Goal: Task Accomplishment & Management: Use online tool/utility

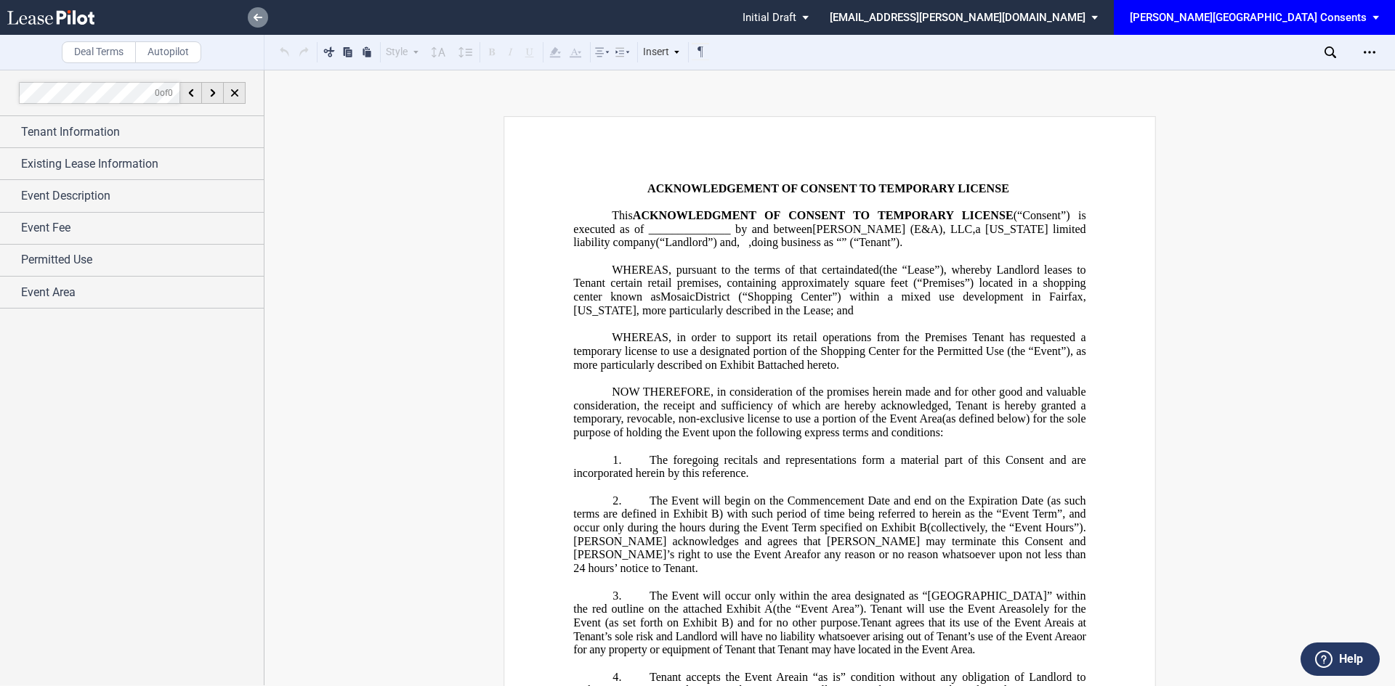
click at [262, 13] on link at bounding box center [258, 17] width 20 height 20
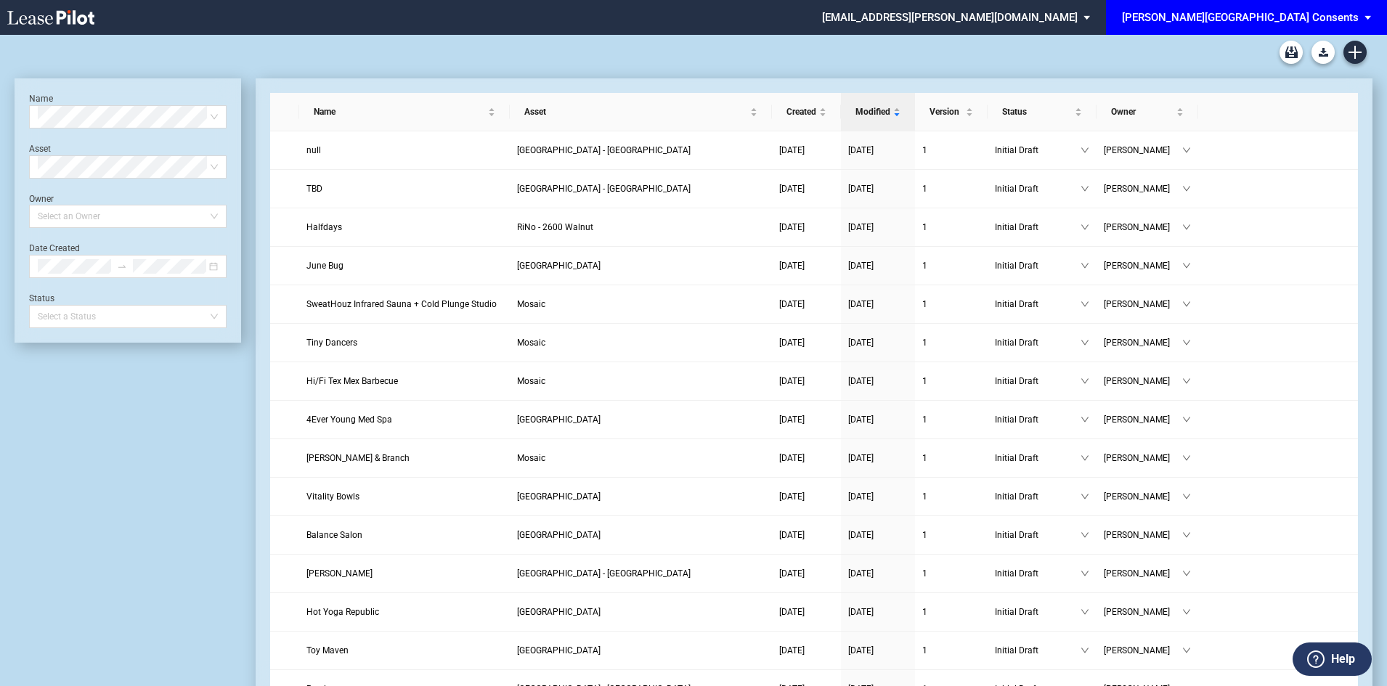
click at [1353, 15] on div "[PERSON_NAME][GEOGRAPHIC_DATA] Consents" at bounding box center [1240, 17] width 237 height 13
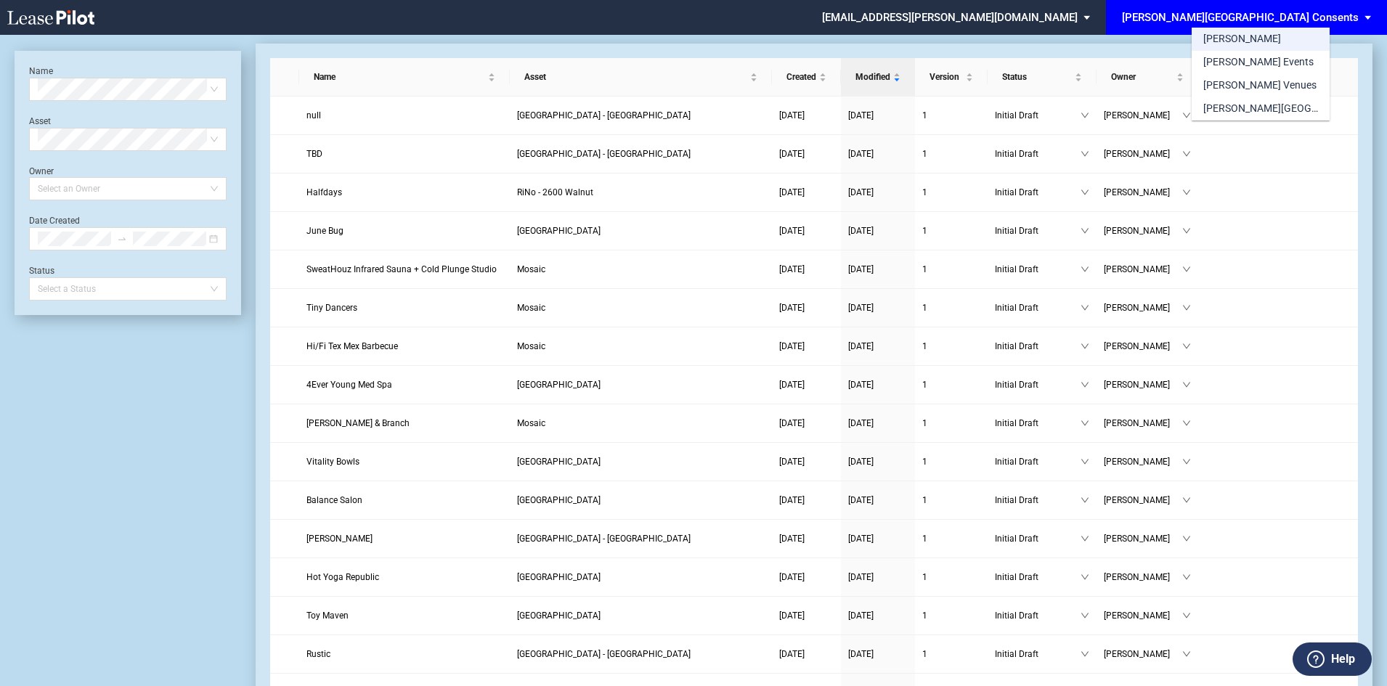
click at [1224, 34] on div "[PERSON_NAME]" at bounding box center [1243, 39] width 78 height 15
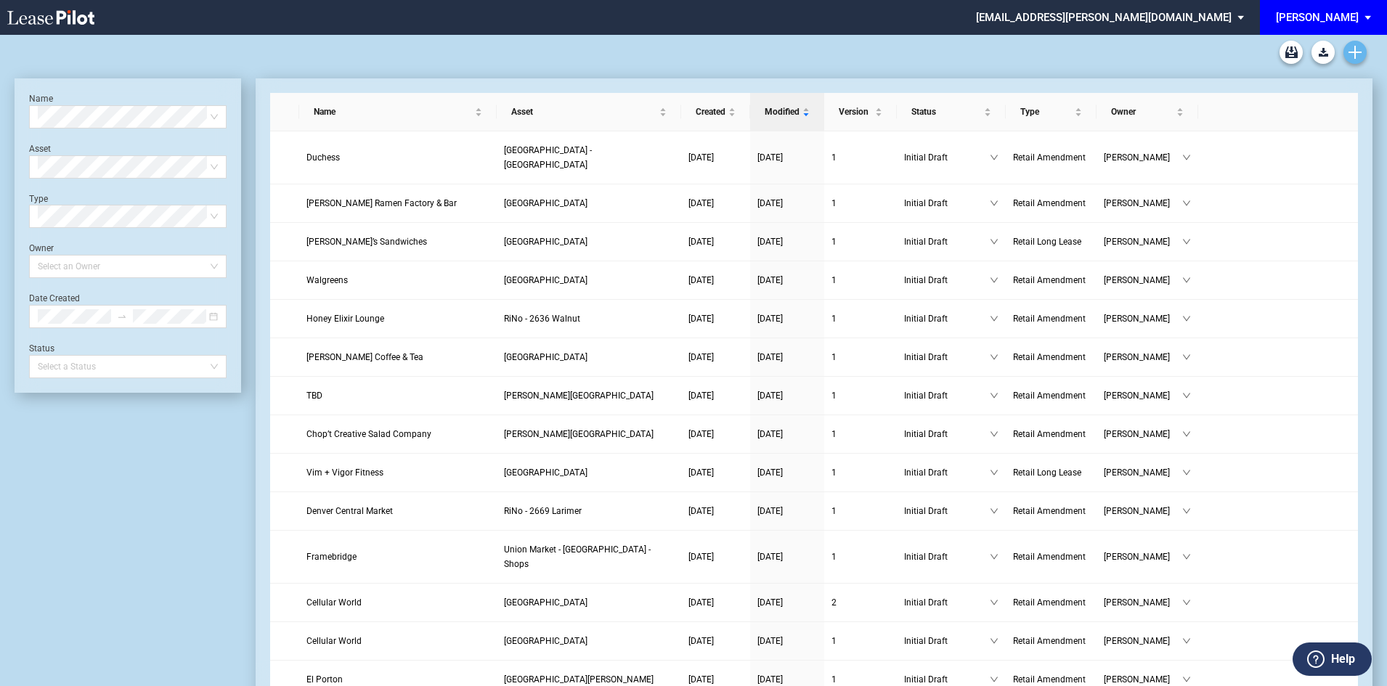
click at [1349, 54] on icon "Create new document" at bounding box center [1355, 52] width 13 height 13
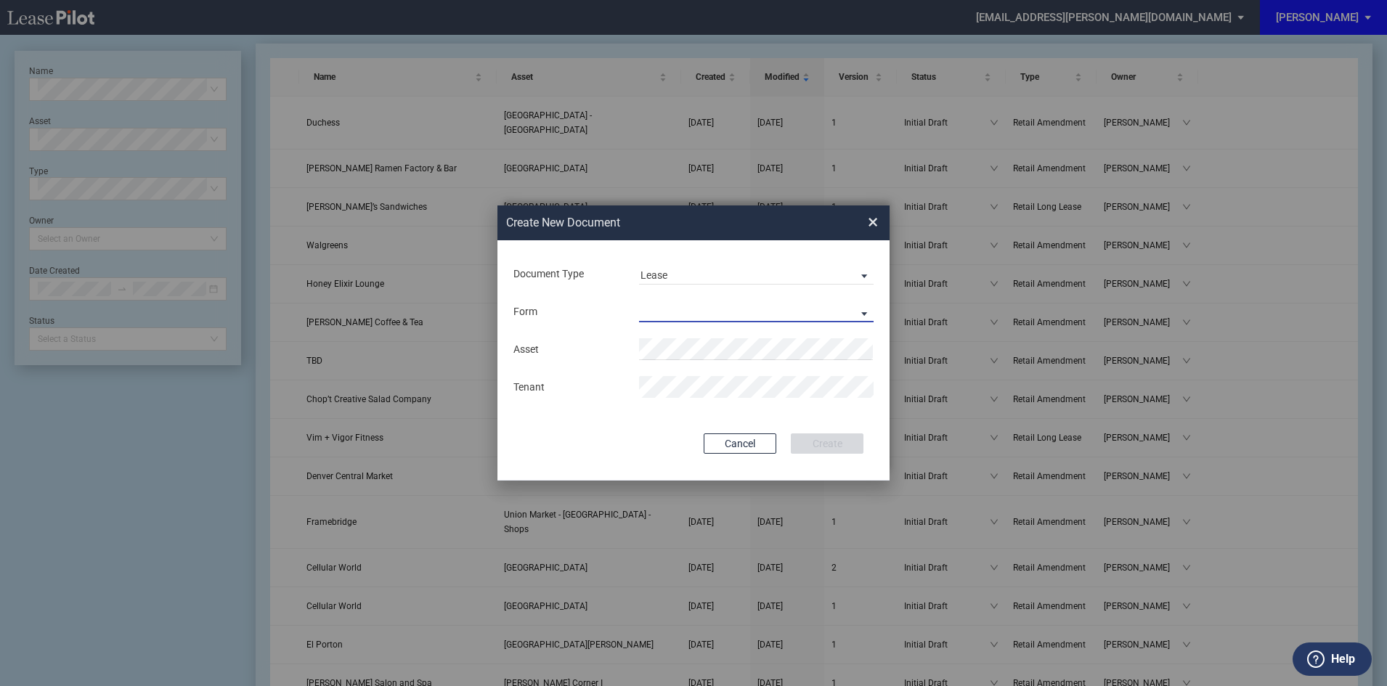
click at [682, 309] on md-select "Retail Long Lease Retail Short Lease" at bounding box center [756, 312] width 235 height 22
click at [682, 309] on div "Retail Long Lease" at bounding box center [687, 313] width 92 height 16
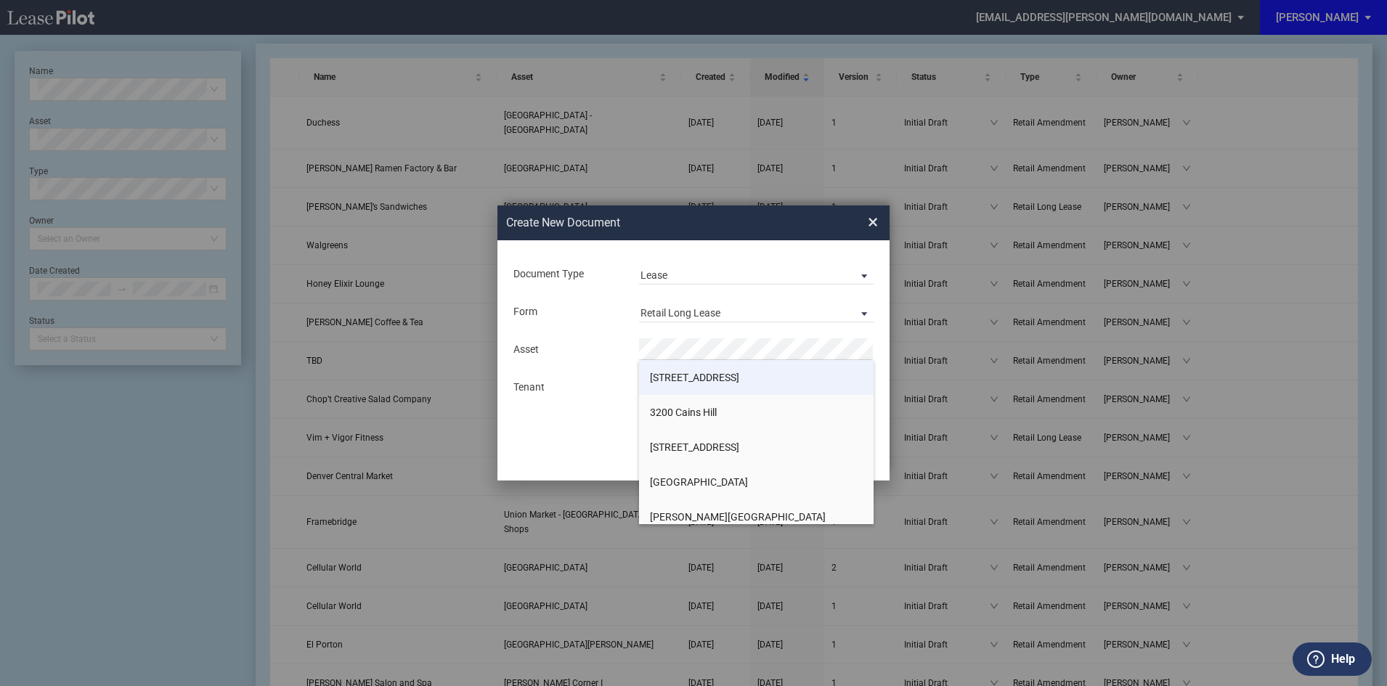
click at [673, 370] on li "15 VerValen Street" at bounding box center [756, 377] width 235 height 35
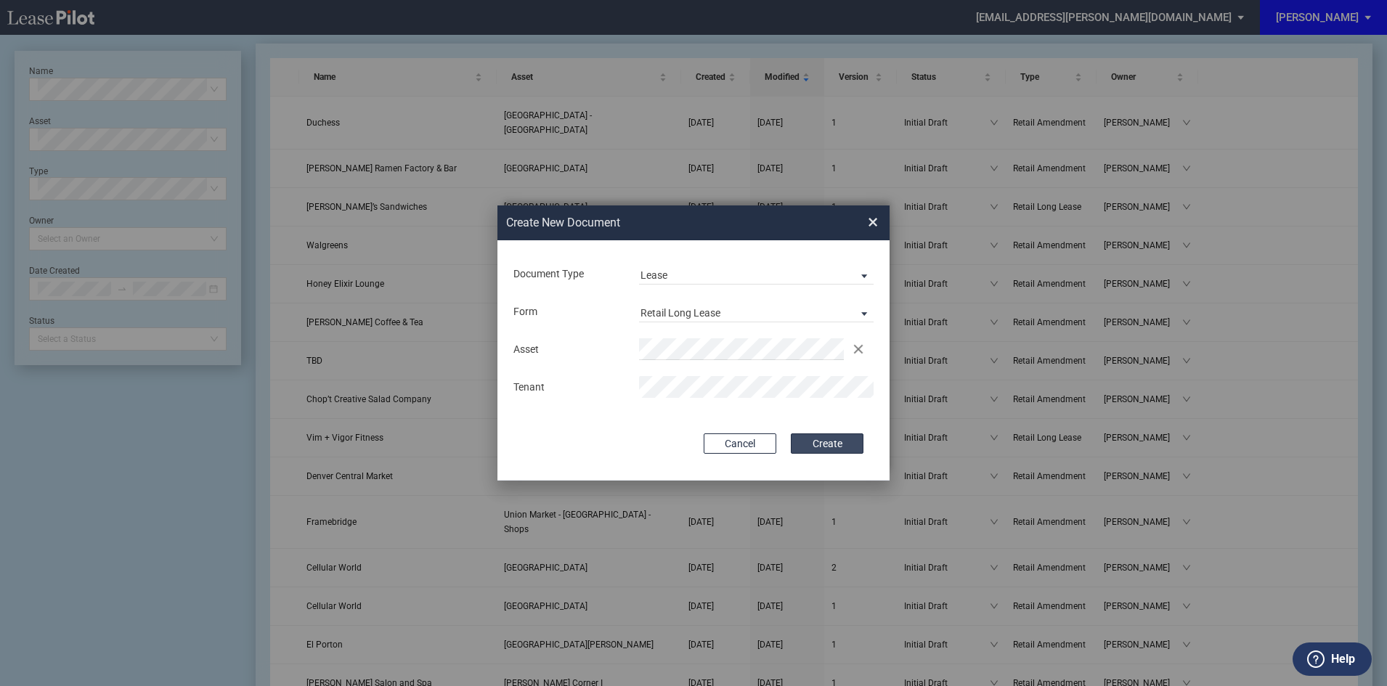
click at [823, 446] on button "Create" at bounding box center [827, 444] width 73 height 20
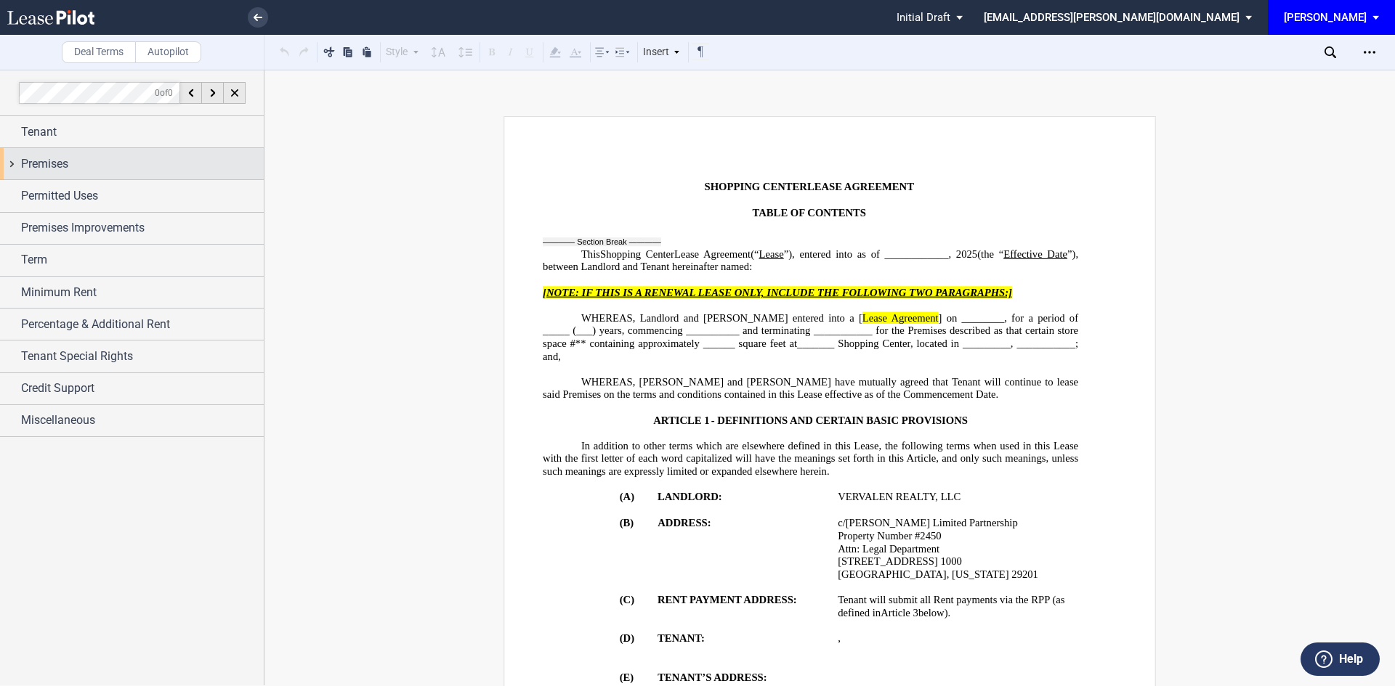
click at [180, 173] on div "Premises" at bounding box center [132, 163] width 264 height 31
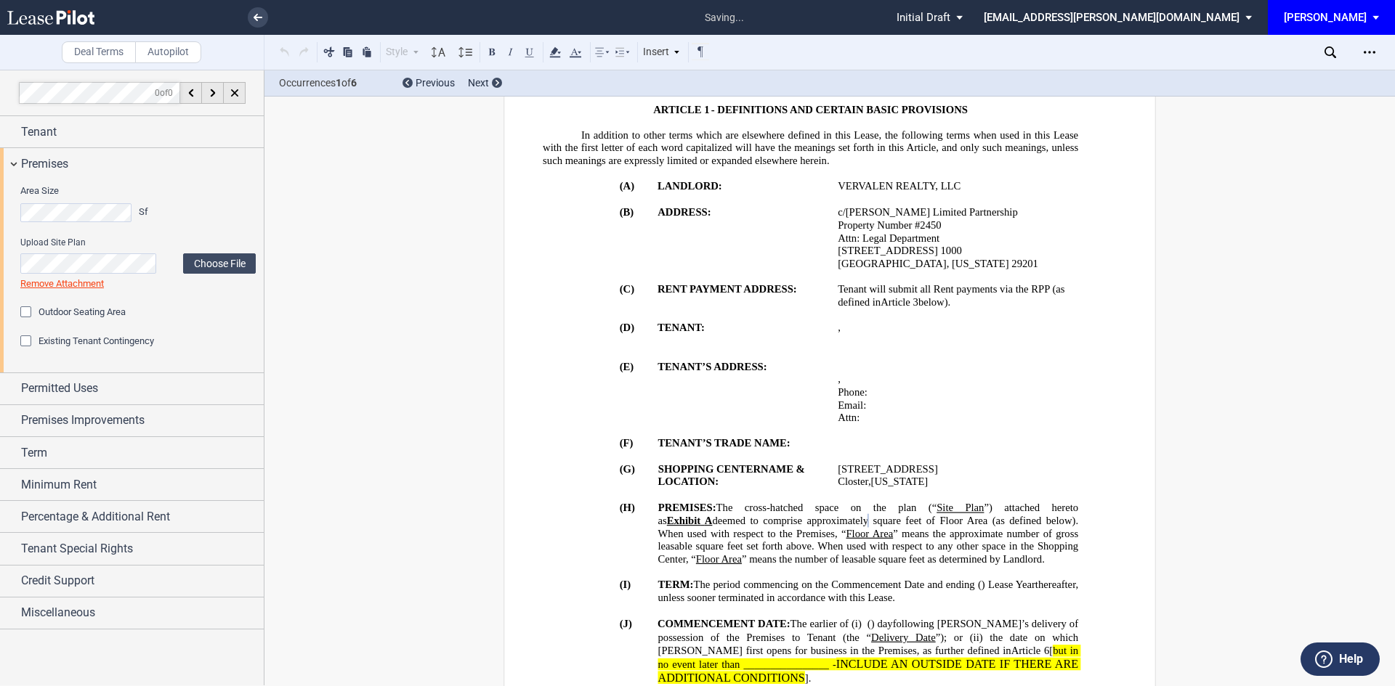
scroll to position [487, 0]
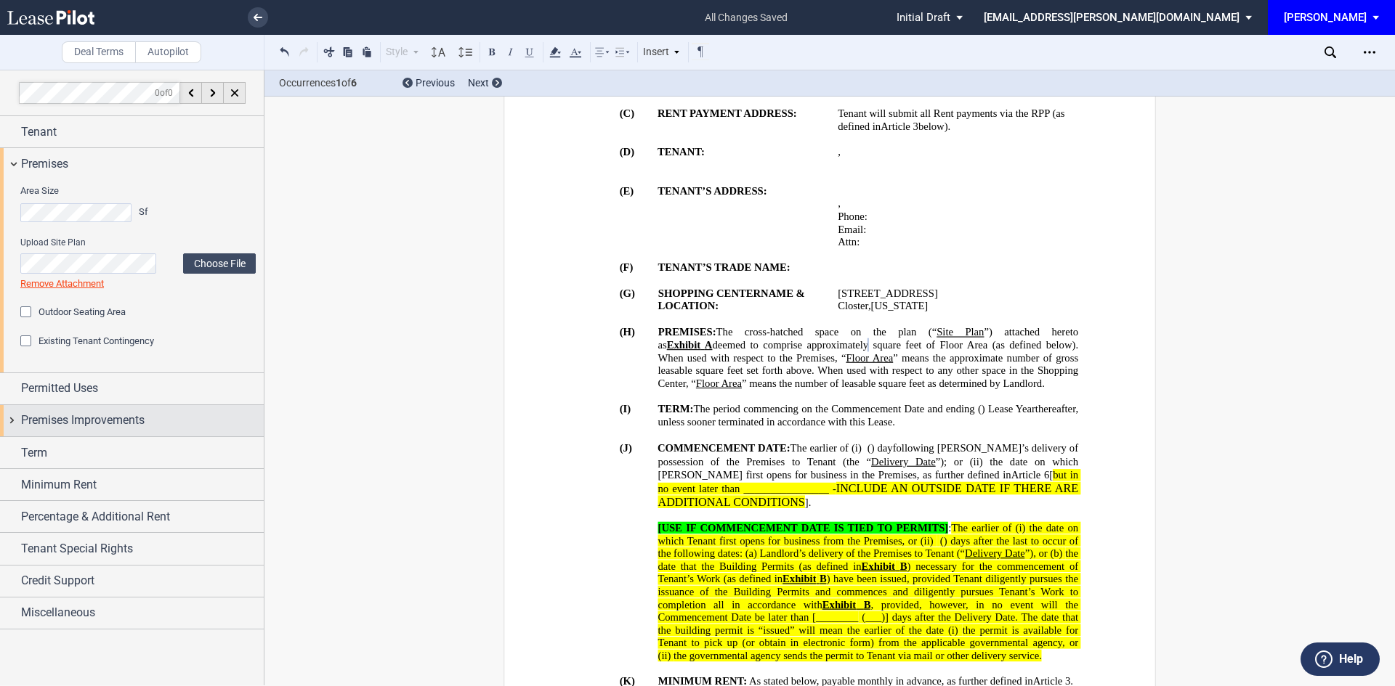
click at [121, 430] on div "Premises Improvements" at bounding box center [132, 420] width 264 height 31
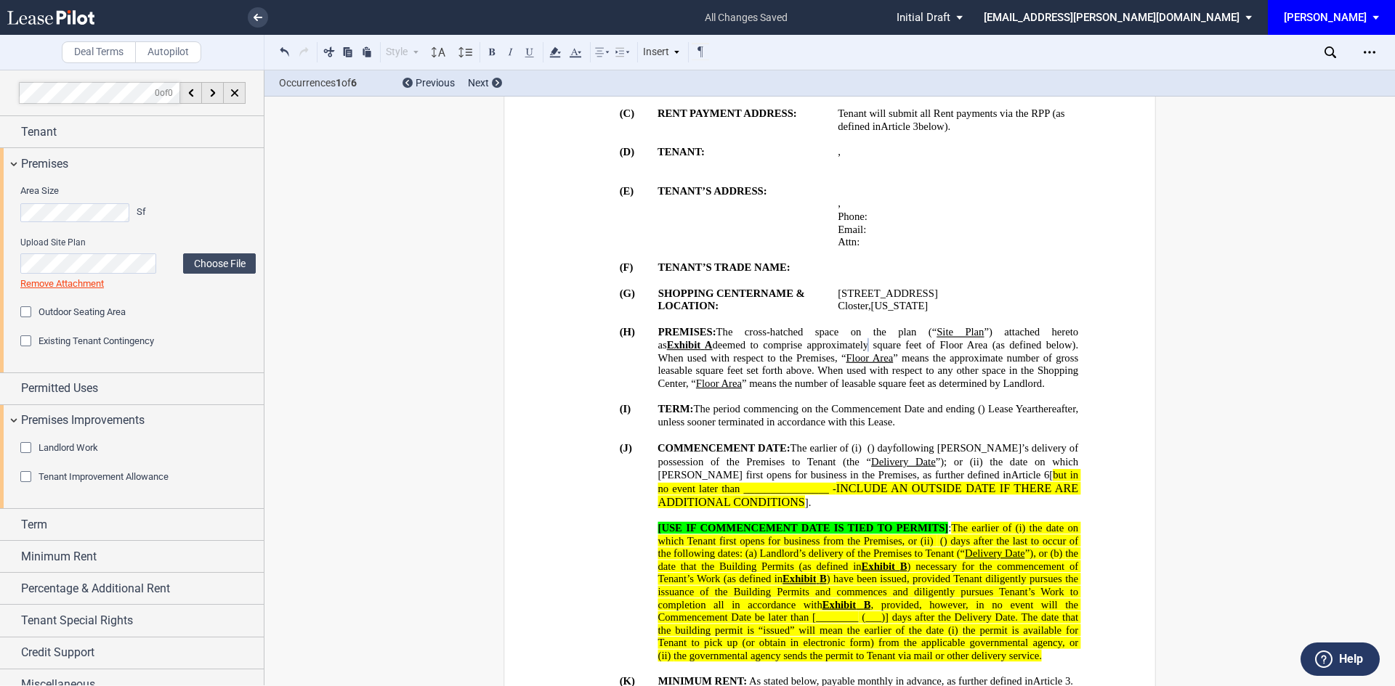
click at [26, 477] on div "Tenant Improvement Allowance" at bounding box center [27, 478] width 15 height 15
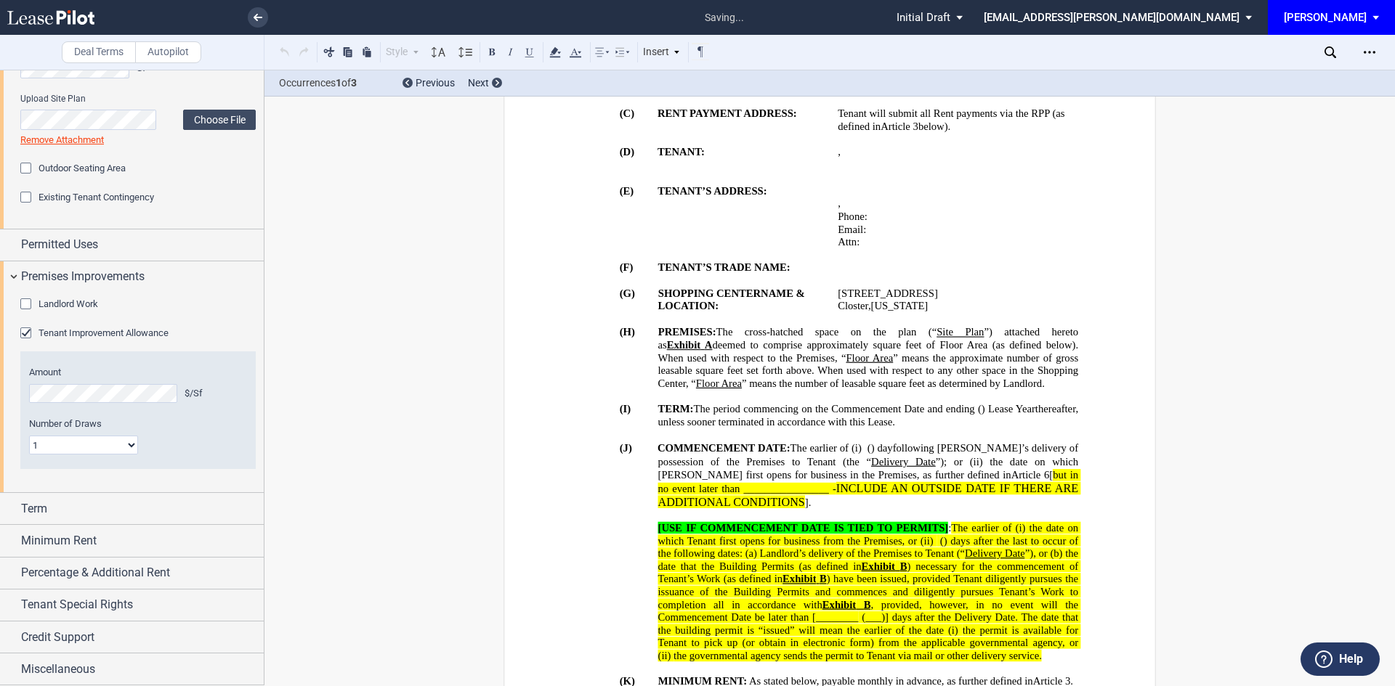
scroll to position [2209, 0]
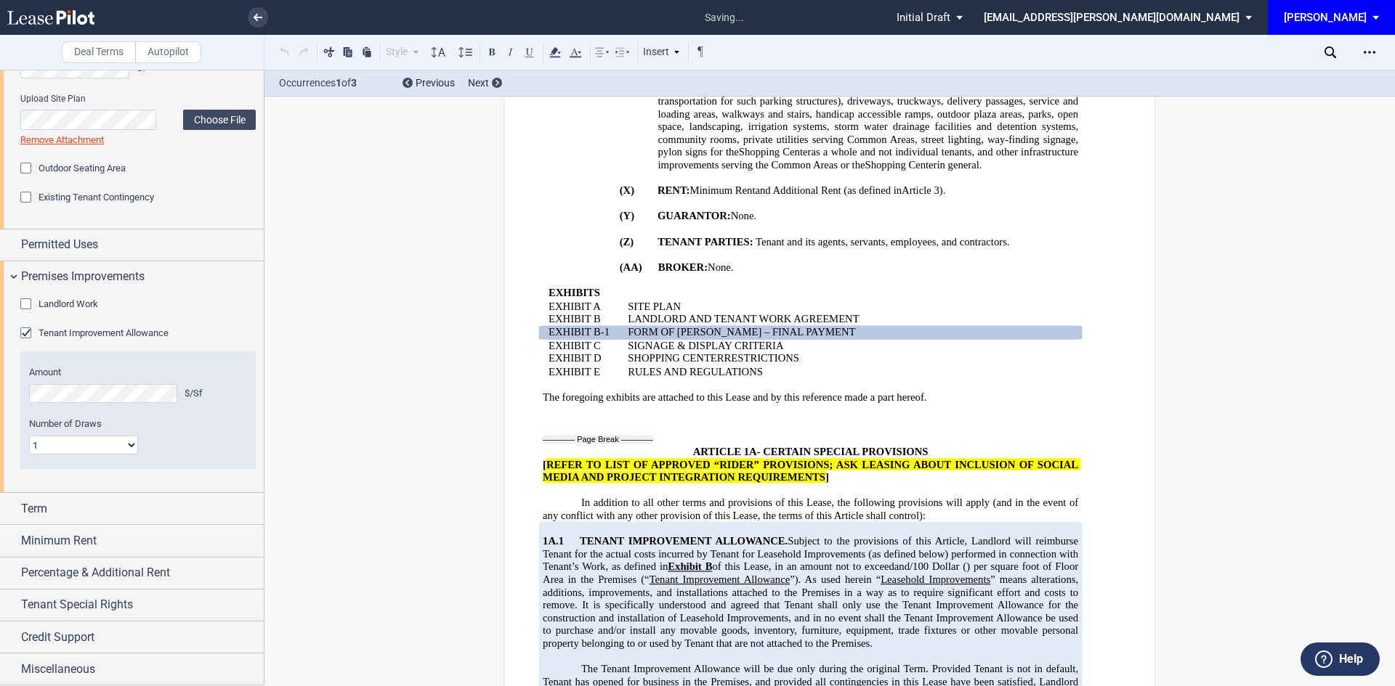
click at [121, 442] on select "1 Multiple" at bounding box center [83, 445] width 109 height 19
select select "multiple"
click at [29, 436] on select "1 Multiple" at bounding box center [83, 445] width 109 height 19
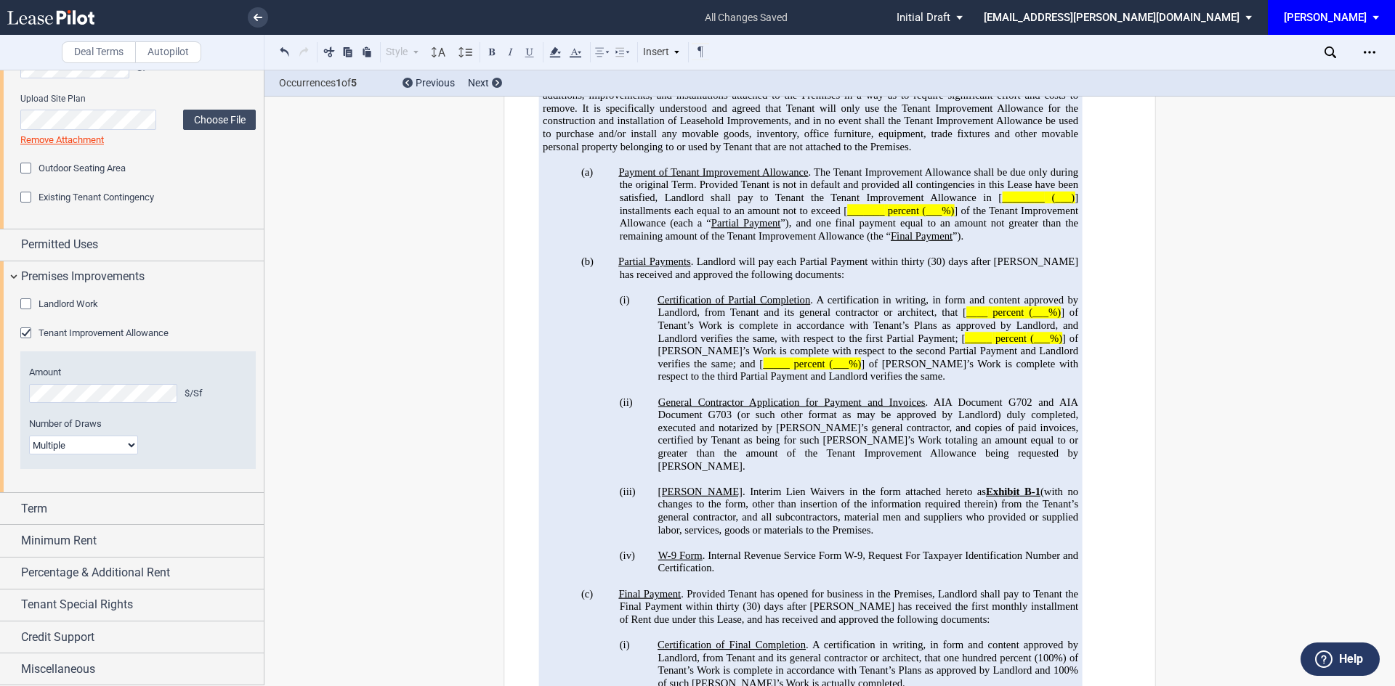
scroll to position [2718, 0]
click at [1364, 59] on div "Open Lease options menu" at bounding box center [1369, 52] width 23 height 23
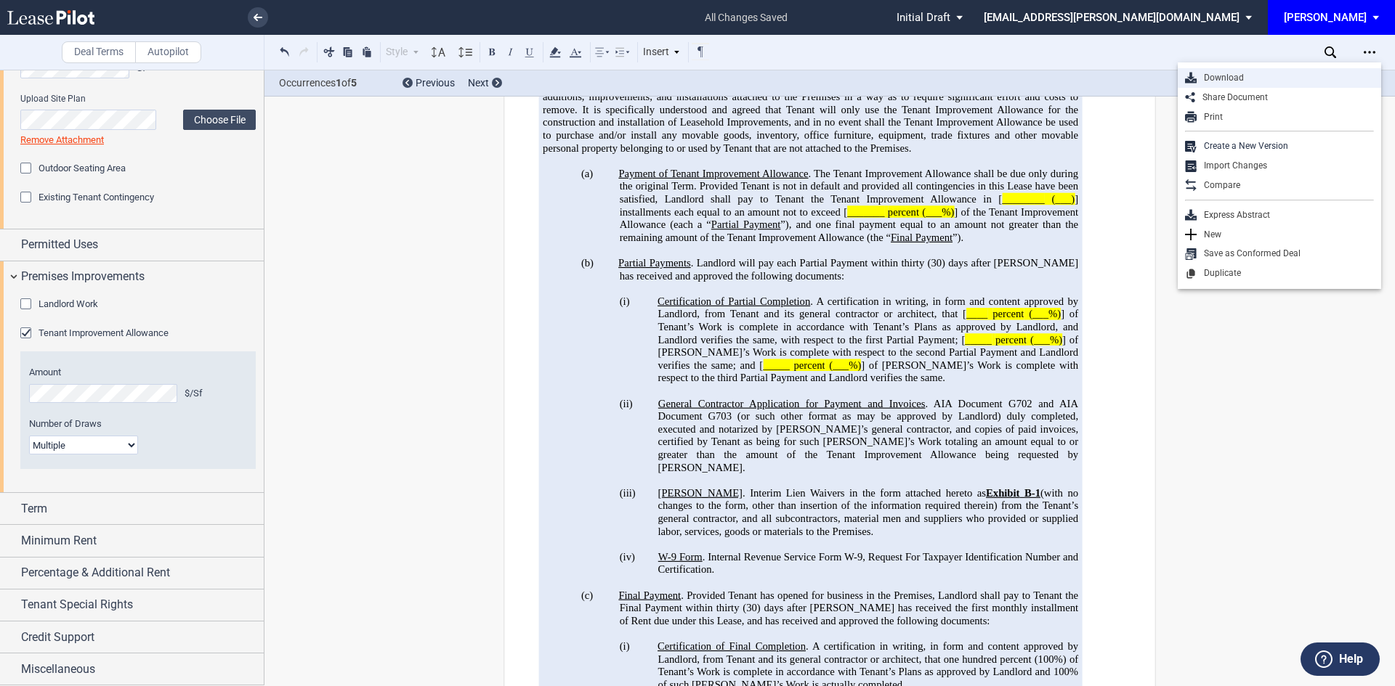
click at [1281, 77] on div "Download" at bounding box center [1284, 78] width 177 height 12
